Goal: Navigation & Orientation: Understand site structure

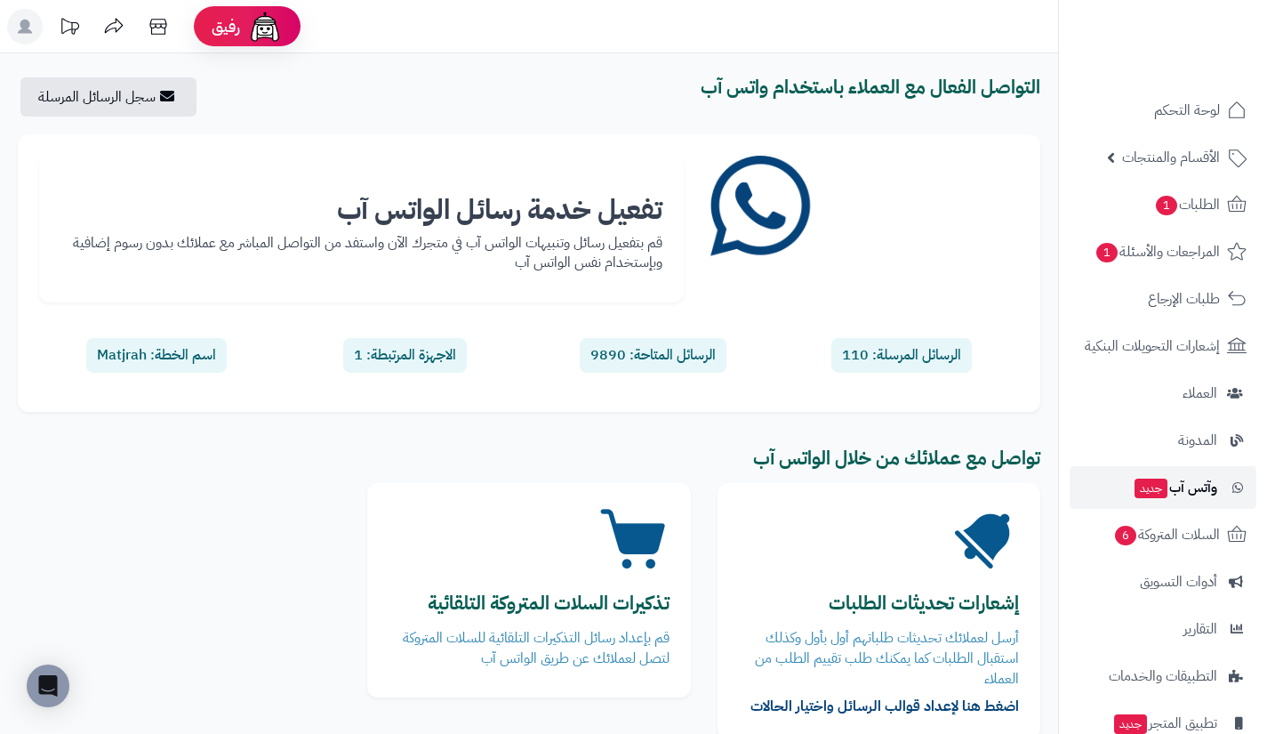
click at [1161, 479] on span "جديد" at bounding box center [1151, 488] width 33 height 20
click at [1143, 250] on span "المراجعات والأسئلة 1" at bounding box center [1158, 251] width 125 height 25
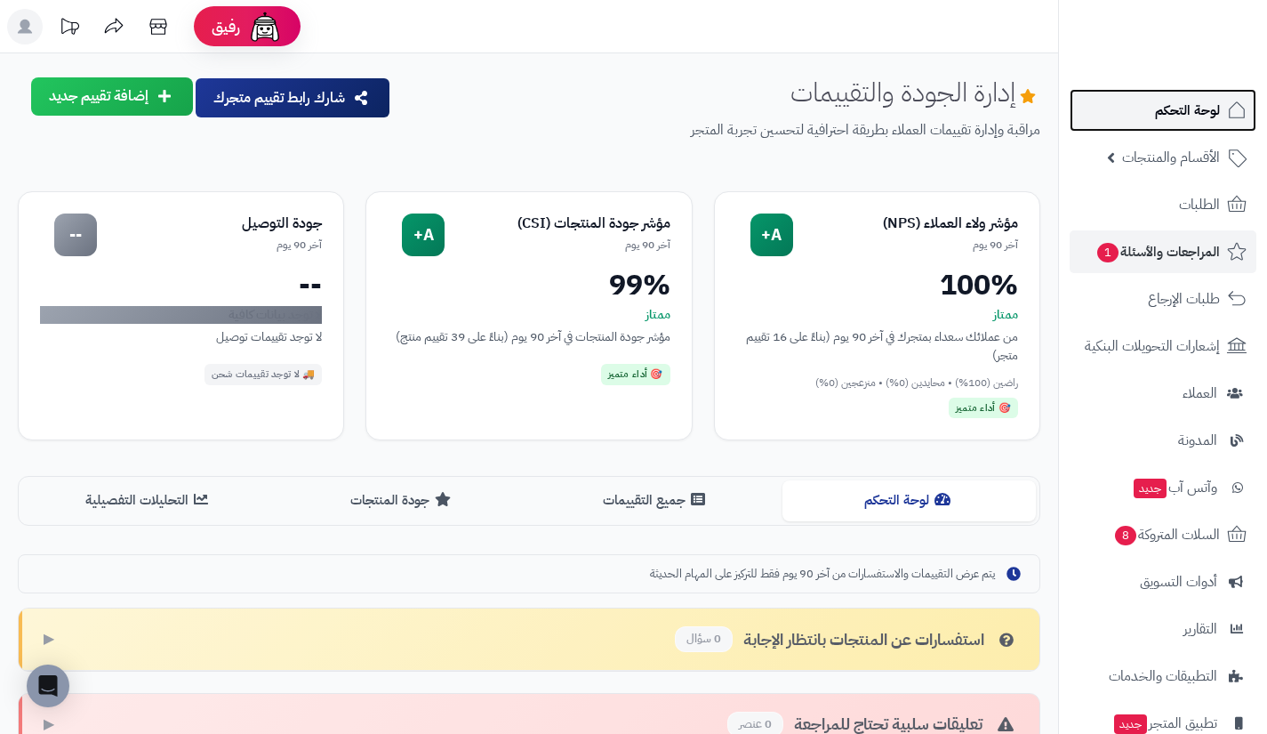
click at [1141, 117] on link "لوحة التحكم" at bounding box center [1163, 110] width 187 height 43
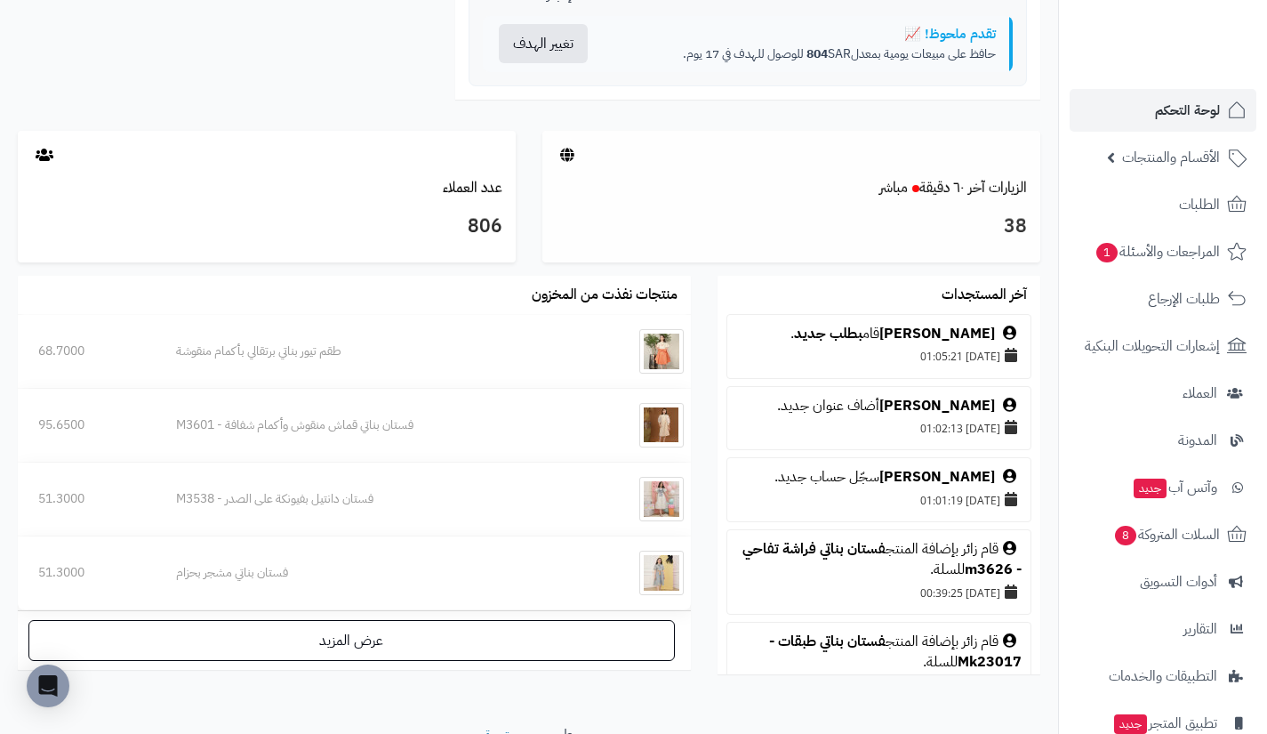
click at [952, 175] on div at bounding box center [791, 154] width 498 height 47
click at [952, 185] on link "الزيارات آخر ٦٠ دقيقة مباشر" at bounding box center [954, 187] width 148 height 21
